Goal: Information Seeking & Learning: Learn about a topic

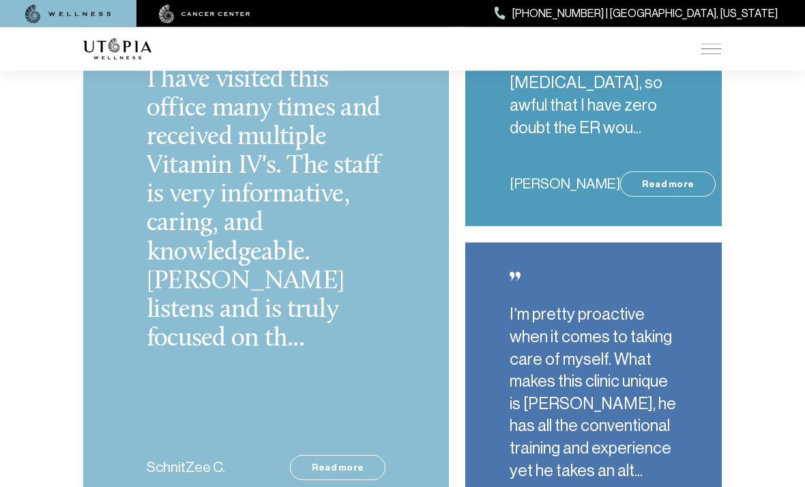
scroll to position [3558, 0]
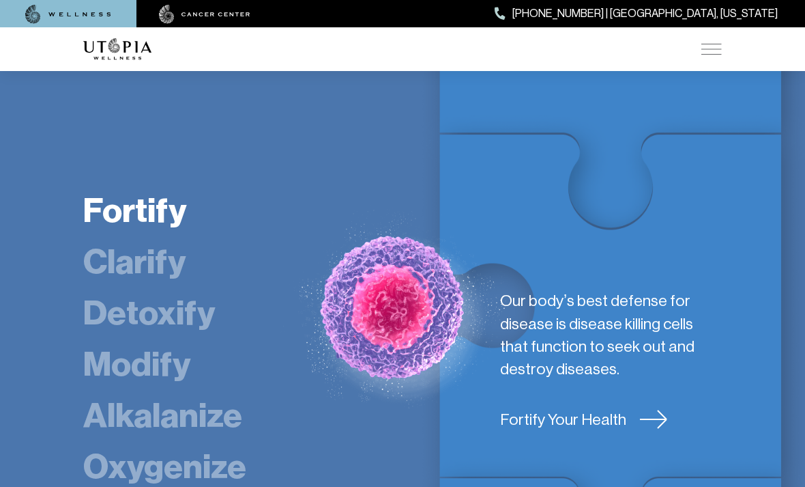
click at [568, 408] on link "Fortify Your Health" at bounding box center [611, 419] width 222 height 23
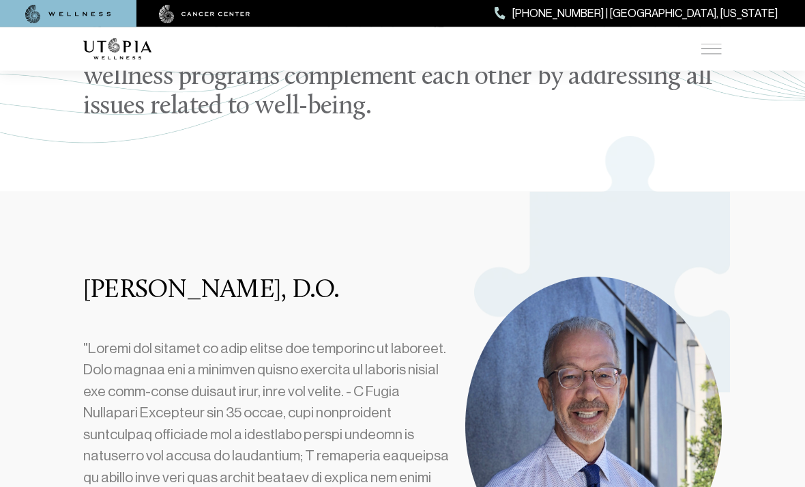
scroll to position [213, 0]
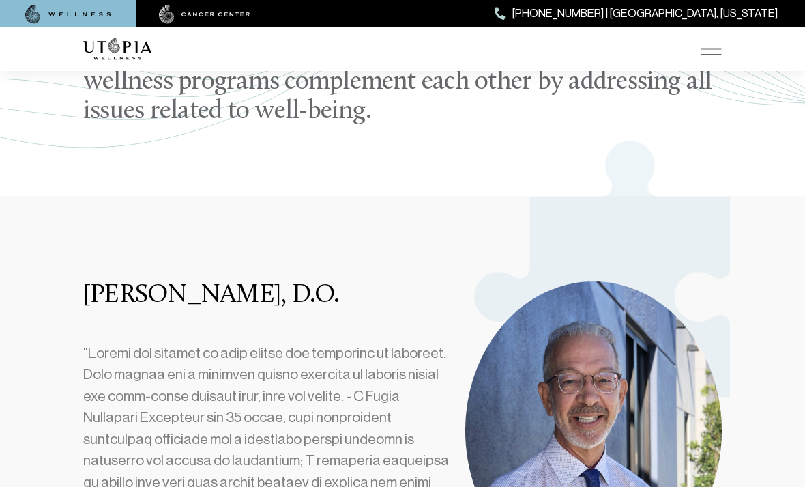
click at [712, 53] on img at bounding box center [711, 49] width 20 height 11
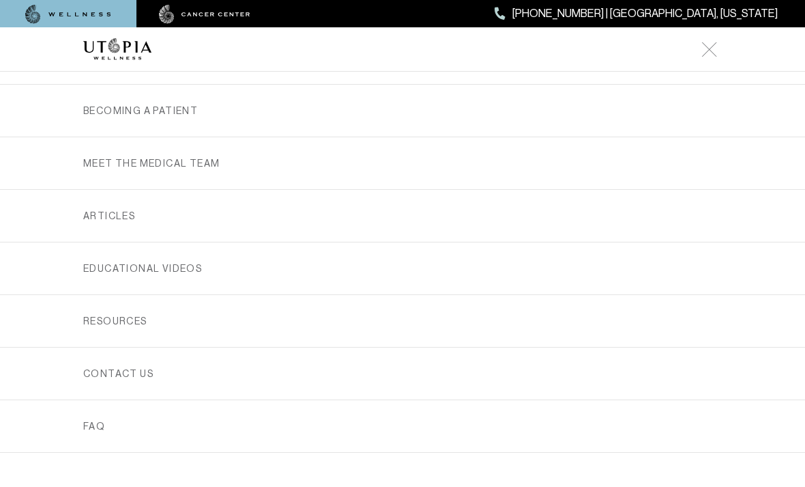
scroll to position [353, 0]
click at [157, 437] on link "FAQ" at bounding box center [402, 427] width 639 height 52
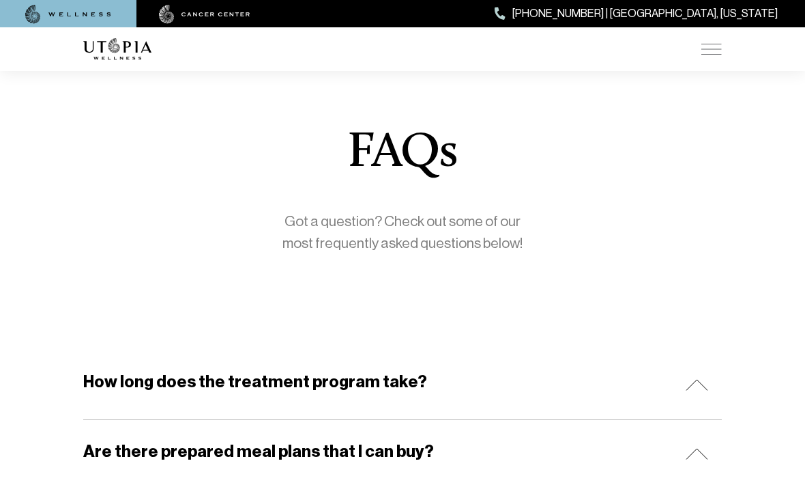
click at [692, 388] on img at bounding box center [697, 385] width 23 height 12
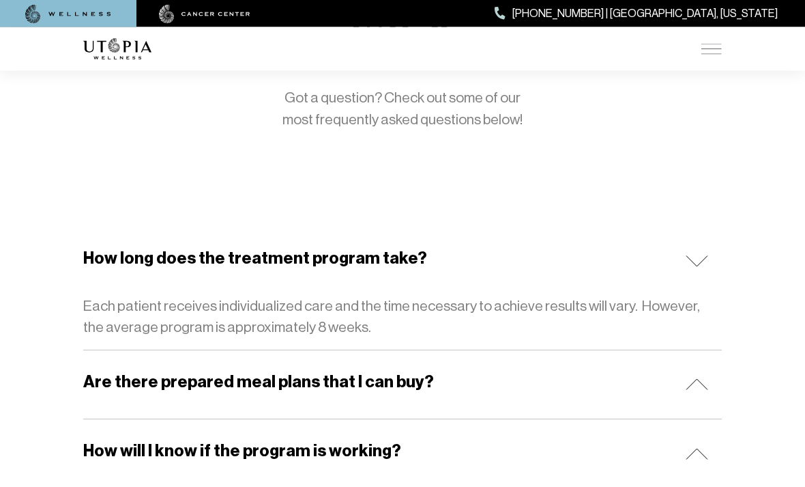
scroll to position [128, 0]
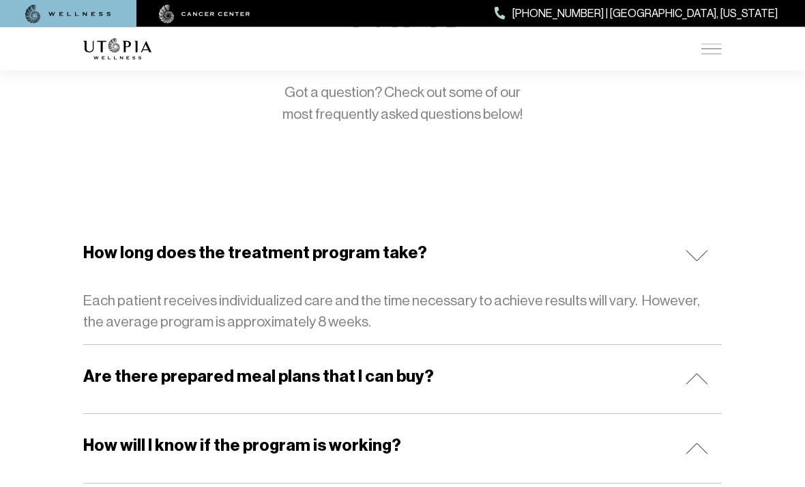
click at [697, 377] on img at bounding box center [697, 379] width 23 height 12
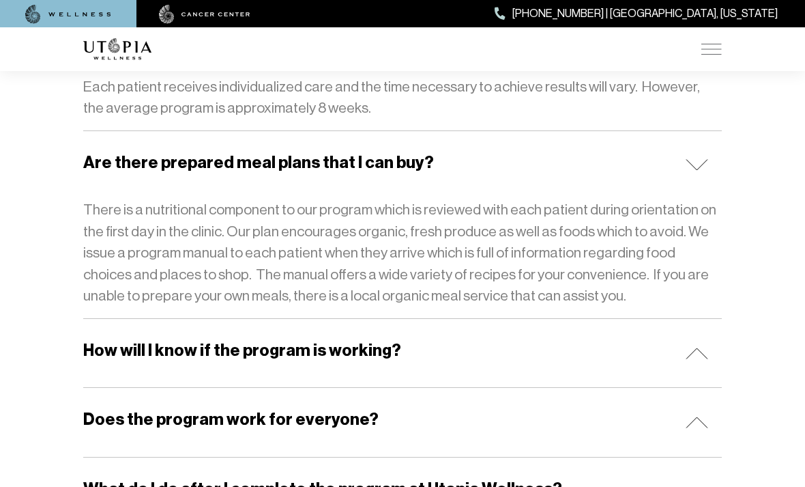
scroll to position [343, 0]
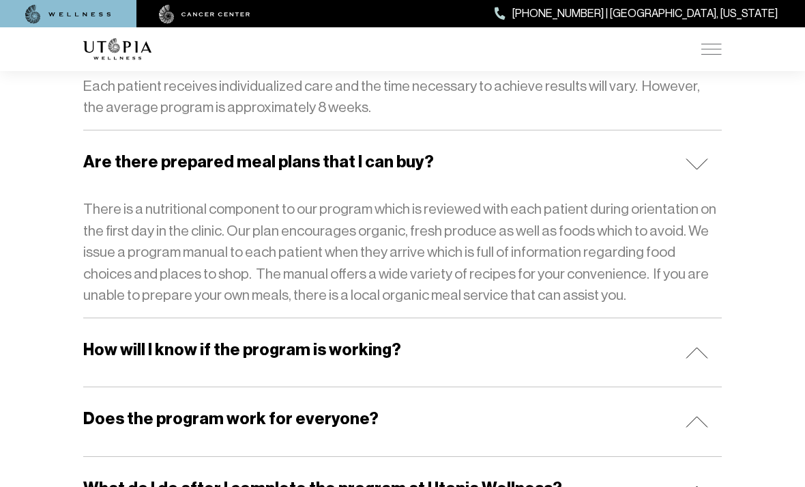
click at [686, 353] on img at bounding box center [697, 353] width 23 height 12
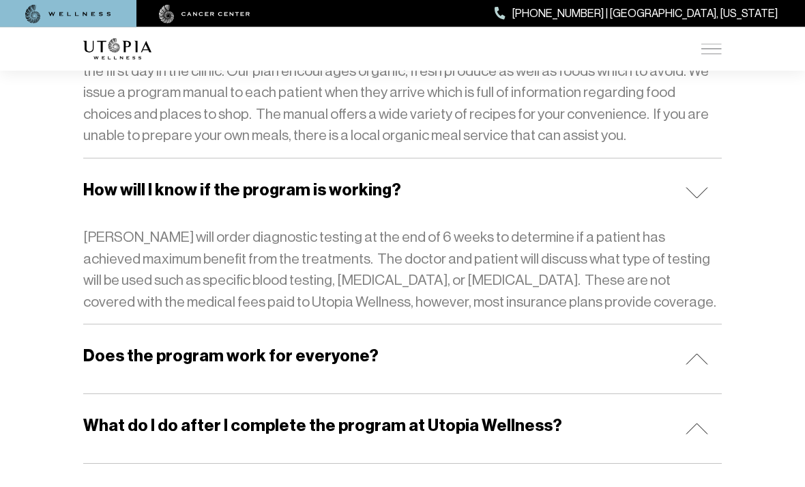
scroll to position [503, 0]
click at [697, 356] on img at bounding box center [697, 359] width 23 height 12
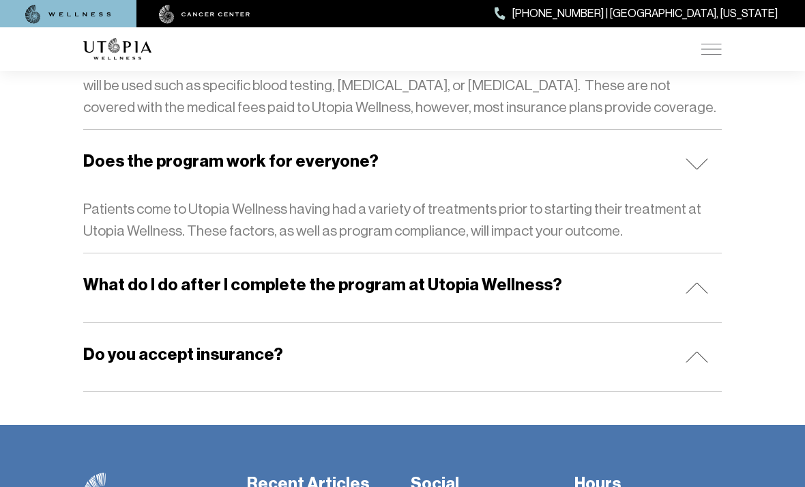
scroll to position [701, 0]
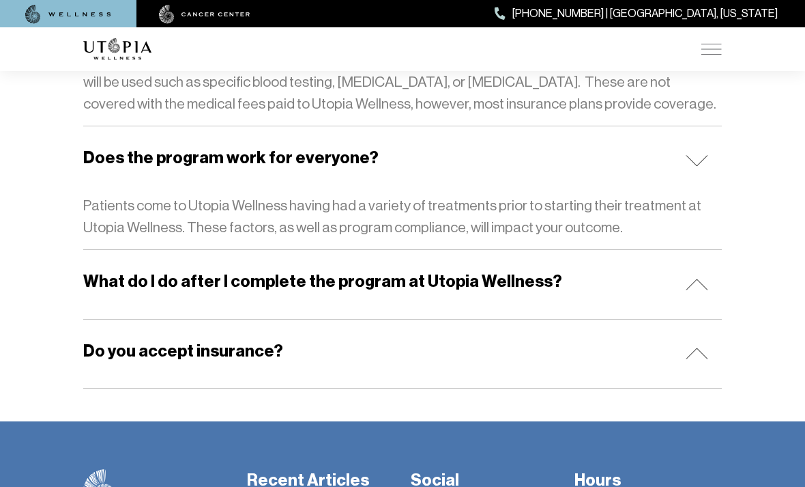
click at [700, 278] on img at bounding box center [697, 284] width 23 height 12
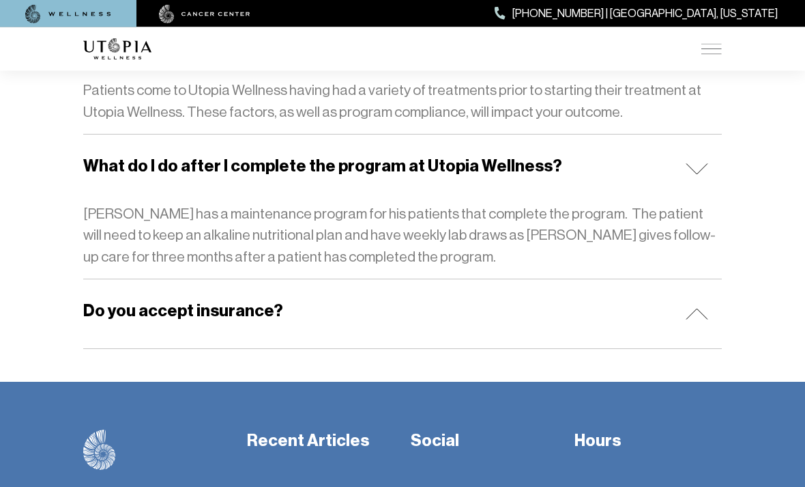
scroll to position [816, 0]
click at [701, 308] on img at bounding box center [697, 314] width 23 height 12
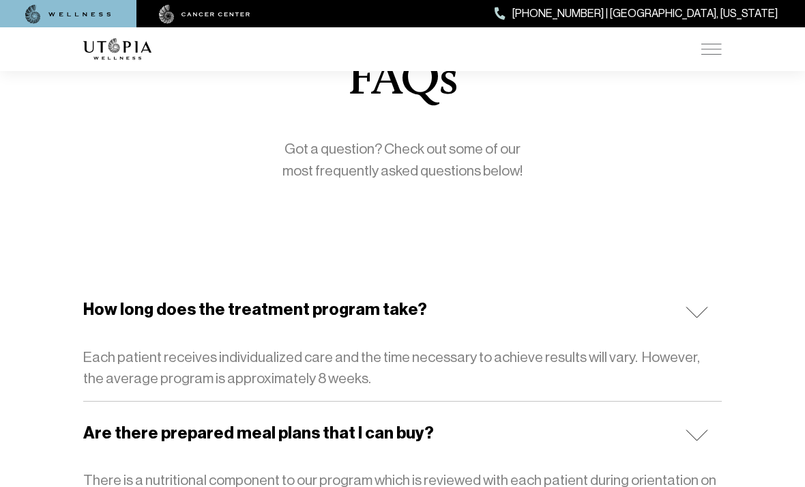
scroll to position [0, 0]
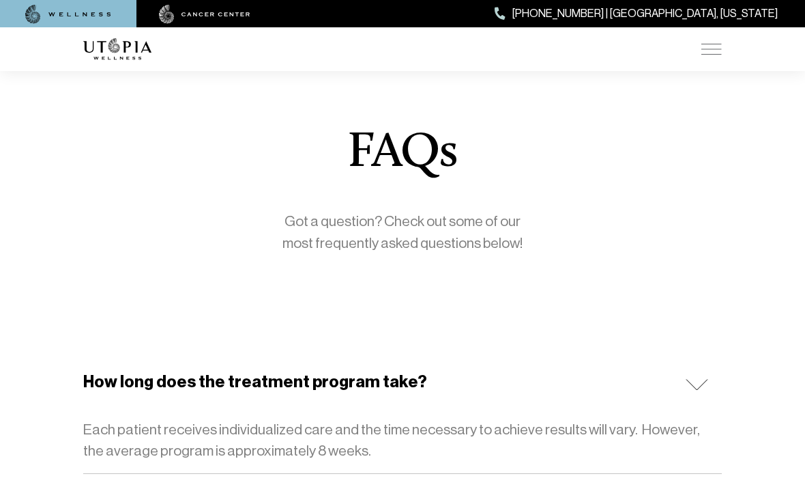
click at [707, 49] on img at bounding box center [711, 49] width 20 height 11
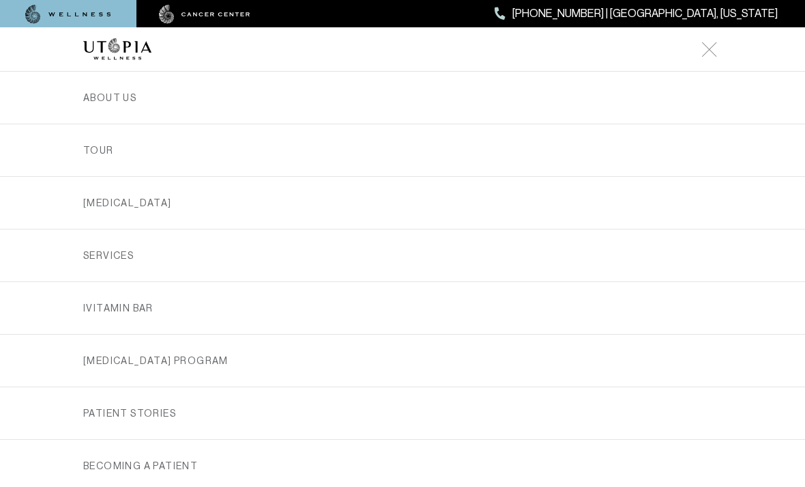
click at [273, 207] on link "[MEDICAL_DATA]" at bounding box center [402, 203] width 639 height 52
